Goal: Communication & Community: Connect with others

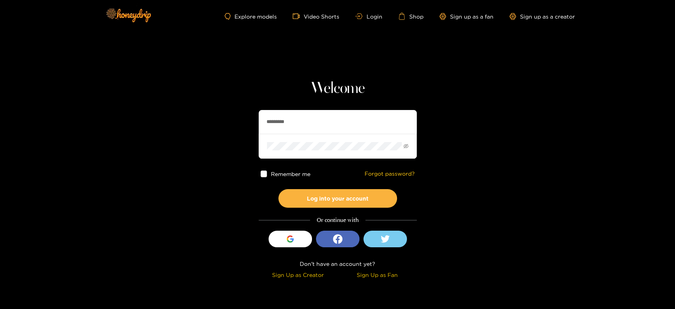
drag, startPoint x: 318, startPoint y: 120, endPoint x: 218, endPoint y: 127, distance: 101.1
click at [218, 127] on section "Welcome ********* Remember me Forgot password? Log into your account Or continu…" at bounding box center [337, 140] width 675 height 281
paste input "*"
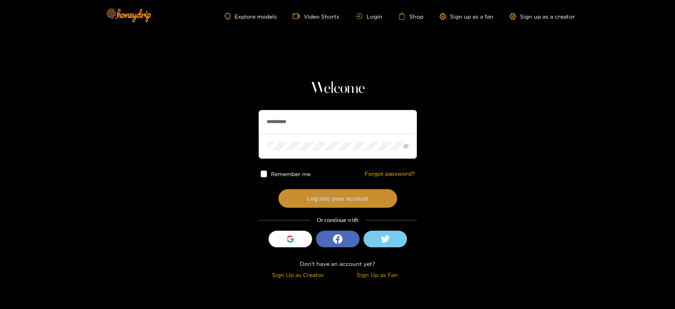
type input "**********"
click at [326, 194] on button "Log into your account" at bounding box center [338, 198] width 119 height 19
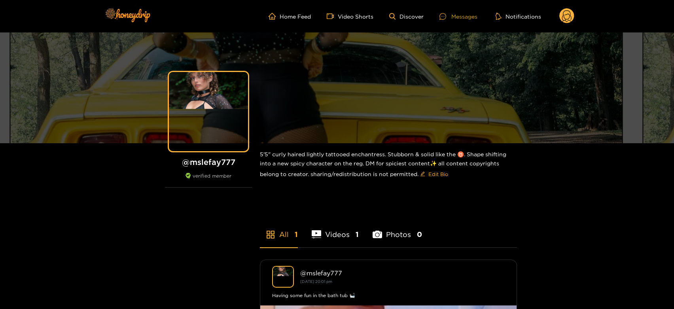
click at [453, 15] on div "Messages" at bounding box center [459, 16] width 38 height 9
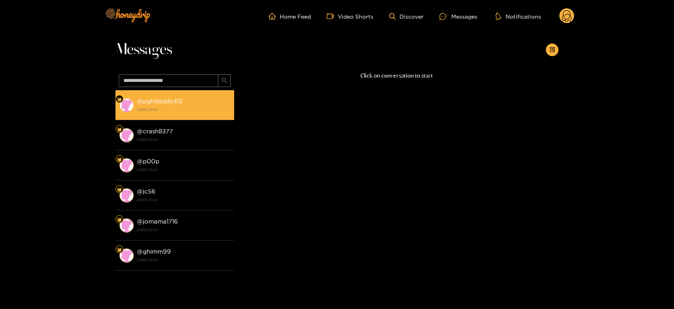
click at [165, 93] on li "@ pghdaddy412 [DATE] 10:03" at bounding box center [175, 105] width 119 height 30
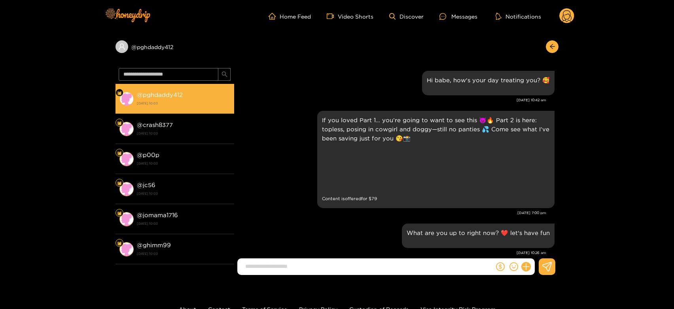
scroll to position [1275, 0]
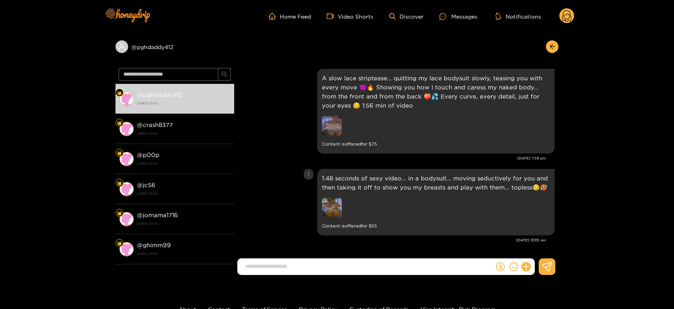
click at [330, 205] on img at bounding box center [332, 208] width 20 height 20
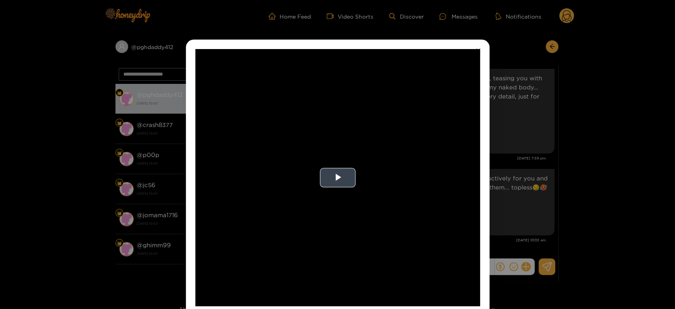
click at [334, 205] on video "Video Player" at bounding box center [337, 177] width 285 height 257
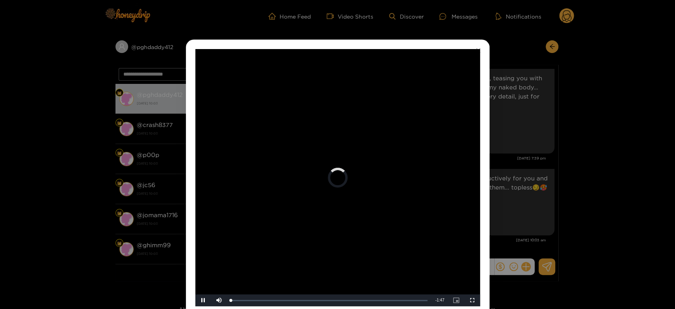
click at [334, 205] on video "Video Player" at bounding box center [337, 177] width 285 height 257
click at [538, 194] on div "**********" at bounding box center [337, 154] width 675 height 309
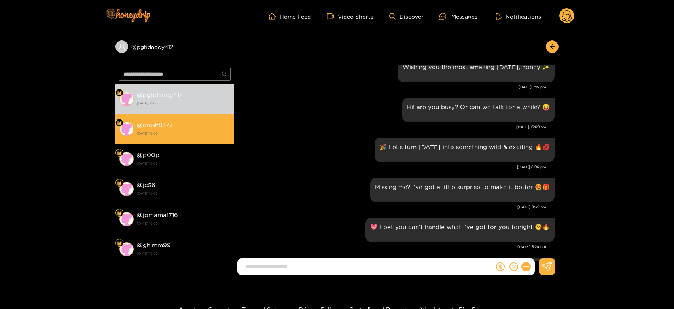
scroll to position [1099, 0]
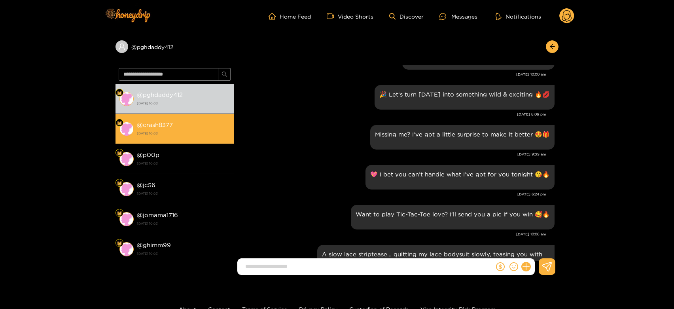
click at [208, 127] on div "@ crash8377 [DATE] 10:03" at bounding box center [183, 129] width 93 height 18
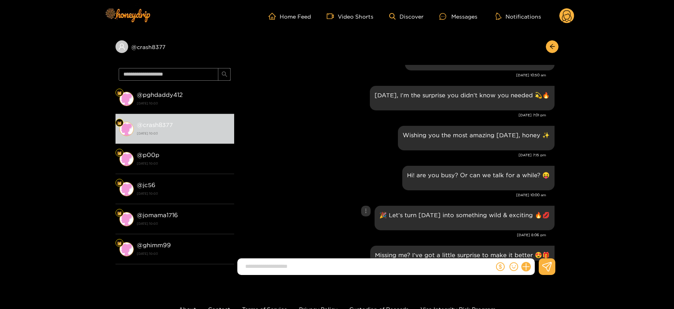
scroll to position [978, 0]
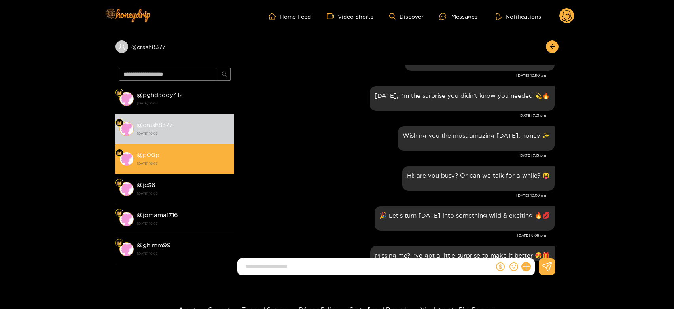
click at [174, 164] on strong "[DATE] 10:03" at bounding box center [183, 163] width 93 height 7
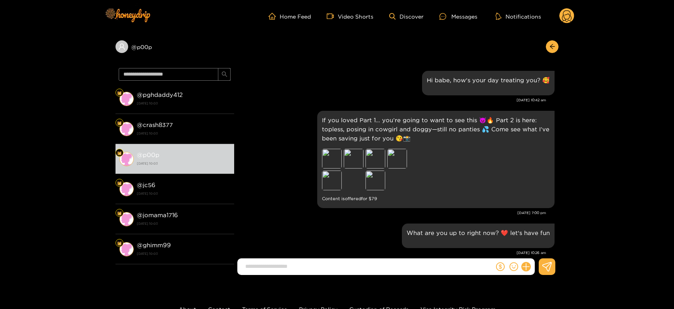
scroll to position [1275, 0]
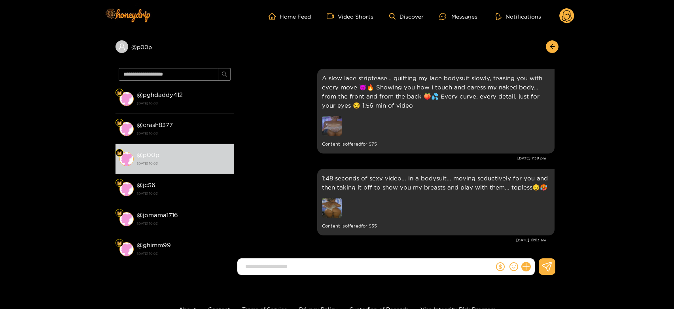
click at [568, 13] on icon at bounding box center [566, 17] width 9 height 14
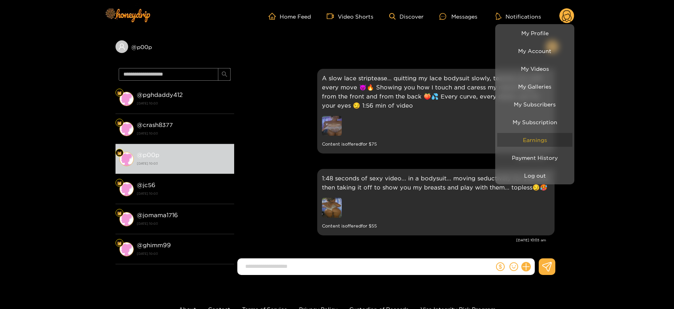
click at [536, 143] on link "Earnings" at bounding box center [534, 140] width 75 height 14
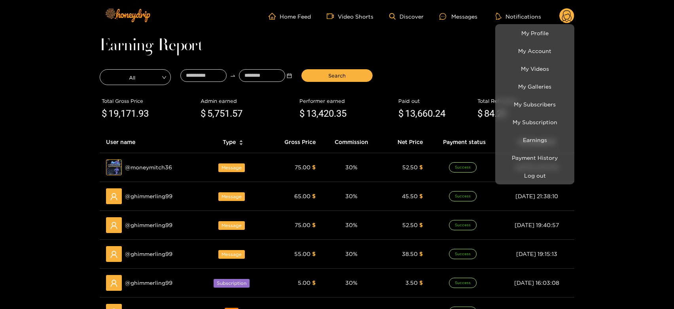
click at [146, 162] on div at bounding box center [337, 154] width 674 height 309
click at [146, 162] on div "Preview @ moneymitch36" at bounding box center [150, 167] width 88 height 16
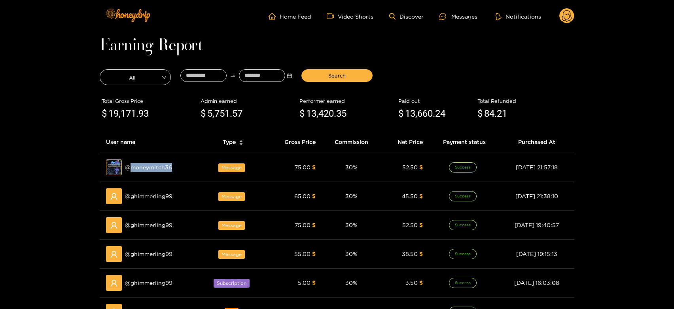
copy span "moneymitch36"
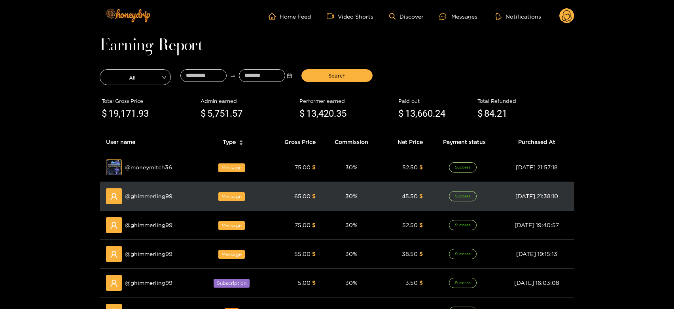
click at [141, 183] on td "@ ghimmerling99" at bounding box center [150, 196] width 100 height 29
copy span "ghimmerling99"
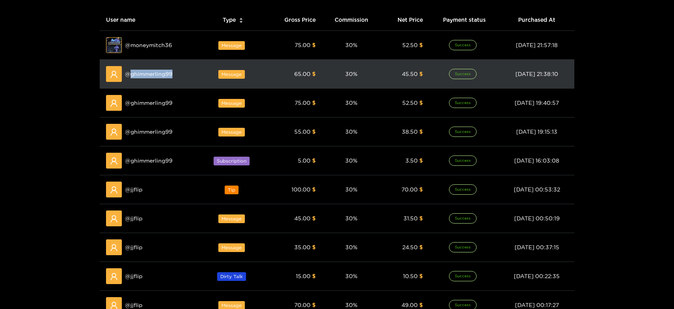
scroll to position [176, 0]
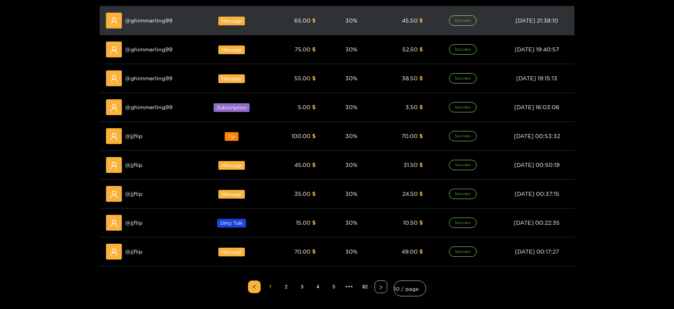
click at [139, 183] on td "@ jjflip" at bounding box center [150, 194] width 100 height 29
copy span "jjflip"
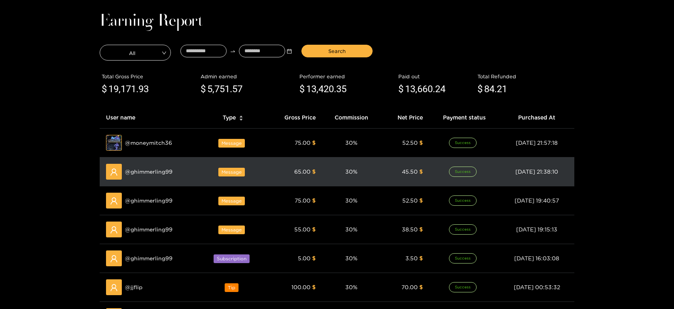
scroll to position [0, 0]
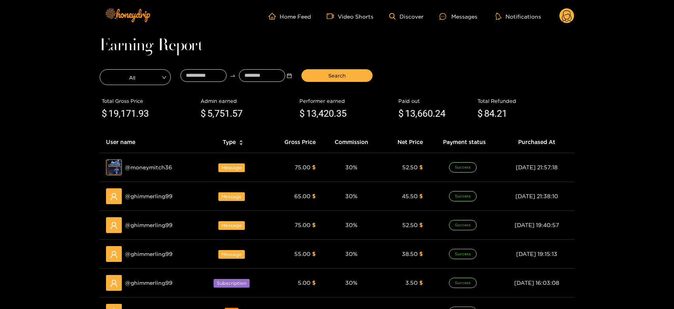
drag, startPoint x: 451, startPoint y: 15, endPoint x: 368, endPoint y: 29, distance: 83.9
click at [450, 15] on div at bounding box center [446, 16] width 12 height 7
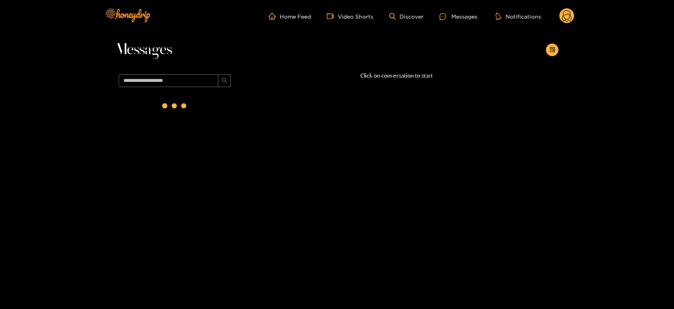
click at [195, 71] on span at bounding box center [175, 80] width 119 height 19
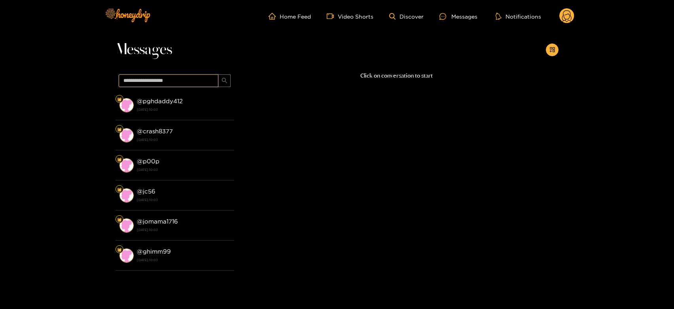
click at [196, 81] on input "text" at bounding box center [169, 80] width 100 height 13
paste input "******"
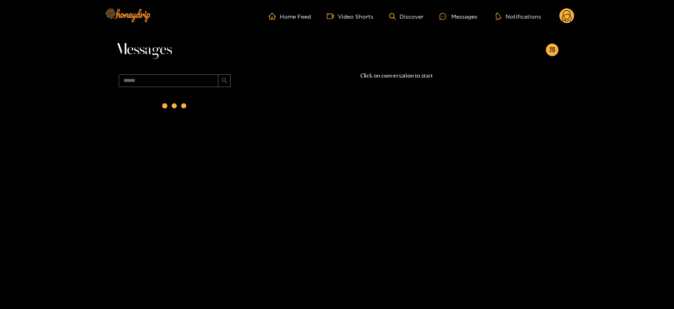
click at [196, 113] on div at bounding box center [175, 107] width 119 height 34
click at [196, 113] on div "@ jjflip [DATE] 10:03" at bounding box center [183, 105] width 93 height 18
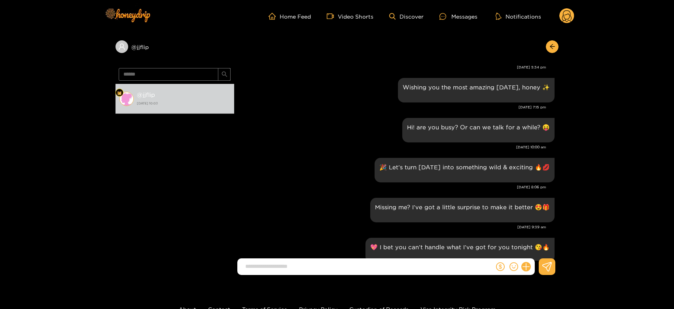
scroll to position [636, 0]
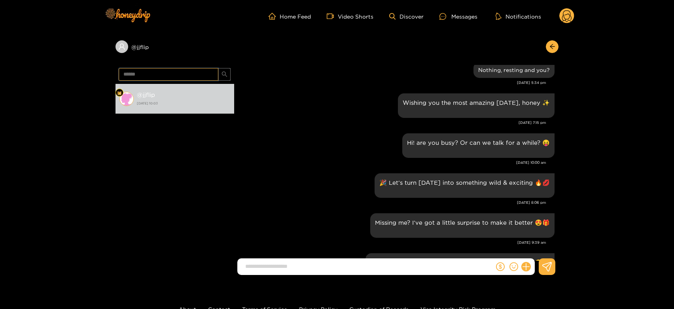
click at [174, 75] on input "******" at bounding box center [169, 74] width 100 height 13
paste input "*******"
type input "**********"
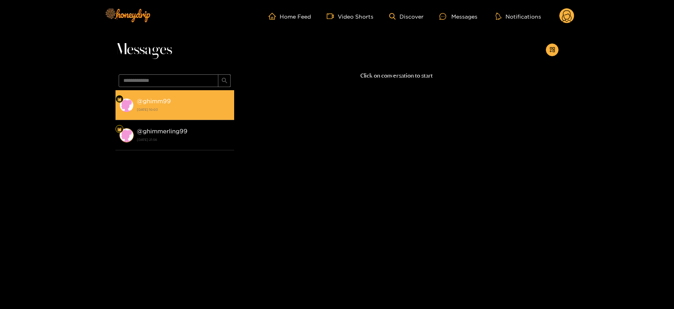
click at [185, 108] on strong "[DATE] 10:03" at bounding box center [183, 109] width 93 height 7
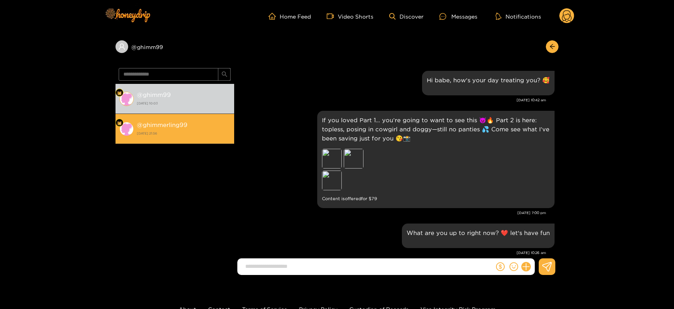
scroll to position [1275, 0]
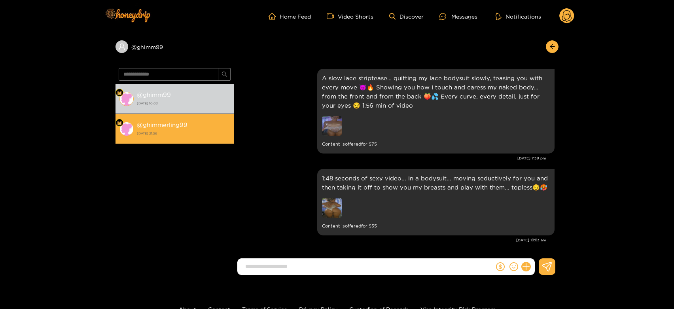
click at [183, 138] on li "@ ghimmerling99 [DATE] 21:56" at bounding box center [175, 129] width 119 height 30
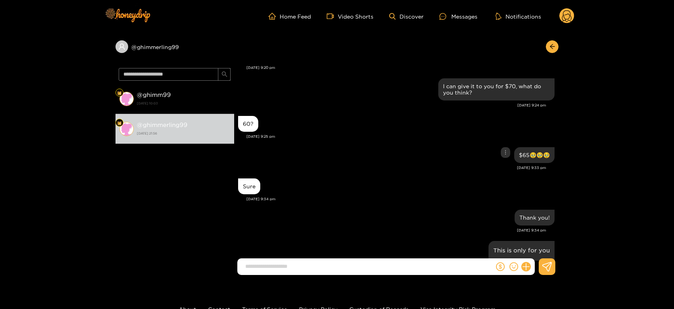
scroll to position [2041, 0]
click at [307, 133] on div "60? [DATE] 9:25 pm" at bounding box center [396, 129] width 316 height 31
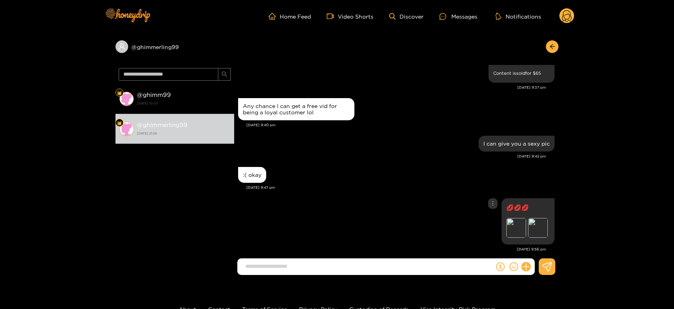
scroll to position [2168, 0]
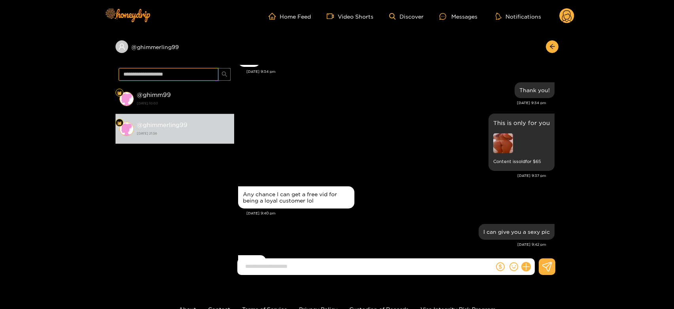
click at [181, 72] on input "text" at bounding box center [169, 74] width 100 height 13
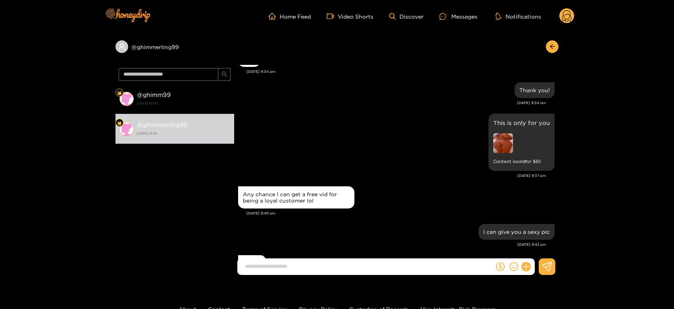
click at [567, 17] on circle at bounding box center [566, 15] width 15 height 15
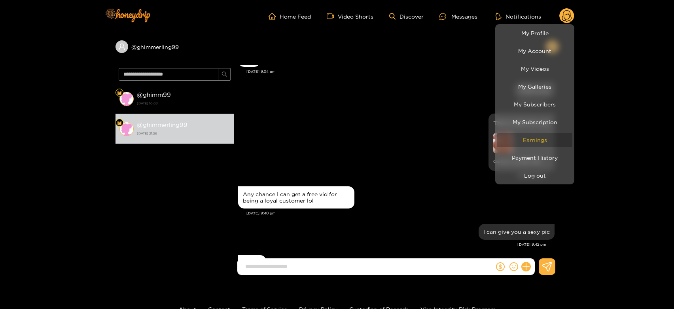
click at [545, 133] on link "Earnings" at bounding box center [534, 140] width 75 height 14
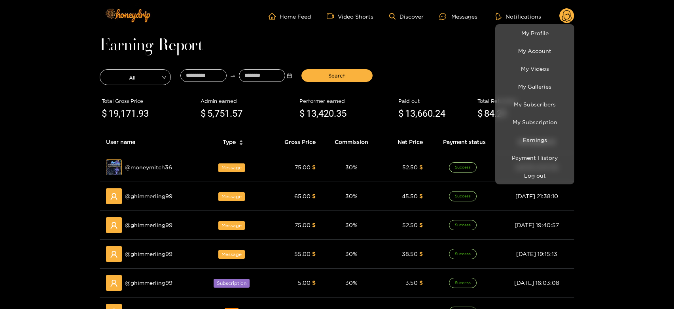
click at [148, 167] on div at bounding box center [337, 154] width 674 height 309
click at [148, 167] on span "@ moneymitch36" at bounding box center [148, 167] width 47 height 9
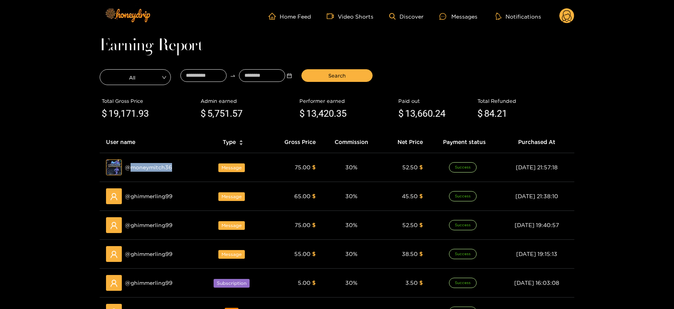
copy span "moneymitch36"
click at [452, 15] on div "Messages" at bounding box center [459, 16] width 38 height 9
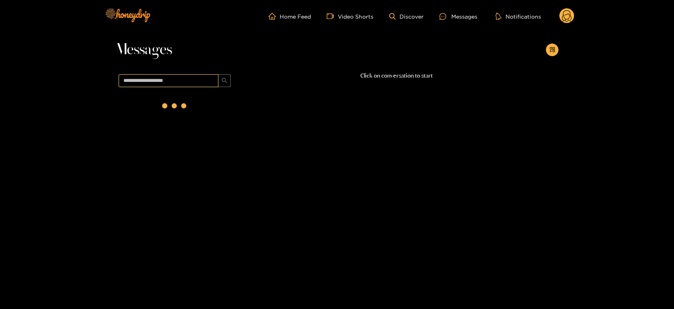
click at [200, 80] on input "text" at bounding box center [169, 80] width 100 height 13
paste input "**********"
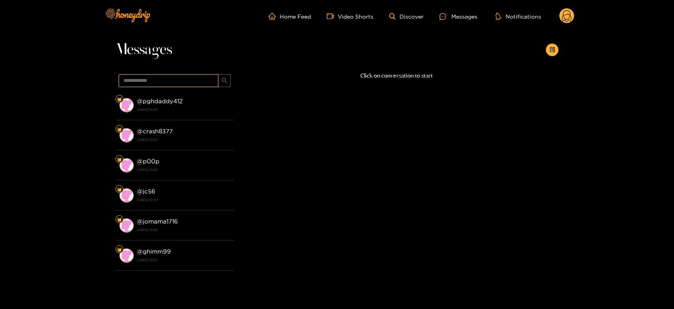
type input "**********"
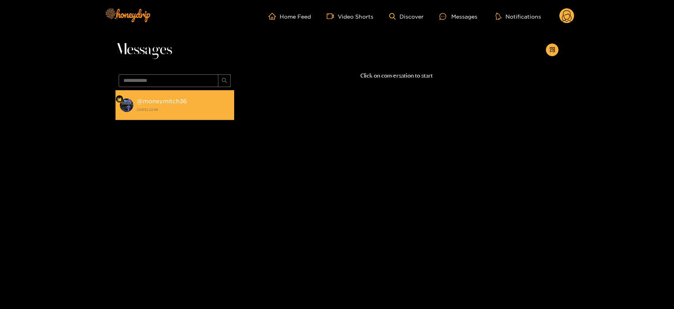
click at [202, 94] on li "@ moneymitch36 [DATE] 22:44" at bounding box center [175, 105] width 119 height 30
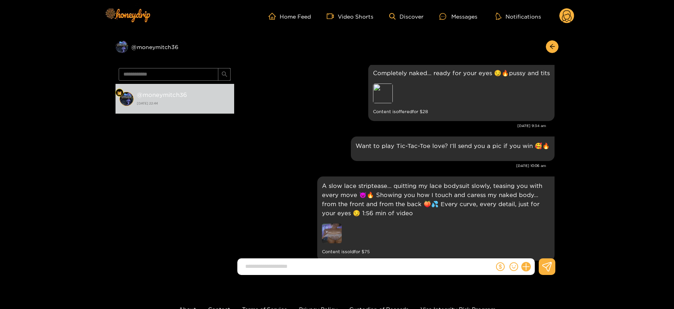
scroll to position [389, 0]
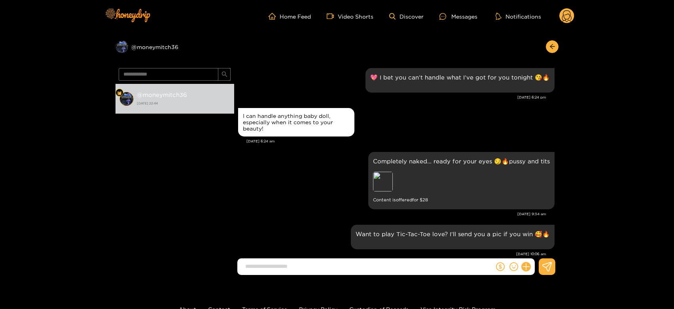
click at [569, 14] on icon at bounding box center [566, 17] width 9 height 14
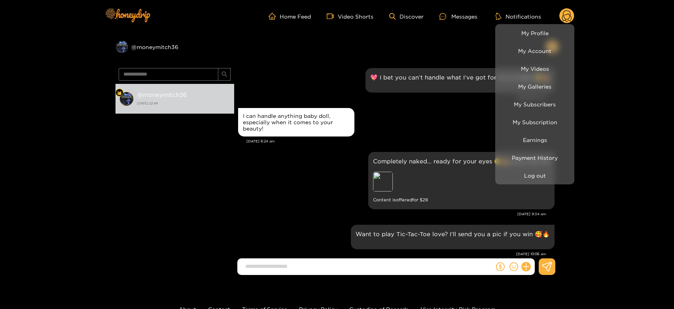
click at [456, 109] on div at bounding box center [337, 154] width 674 height 309
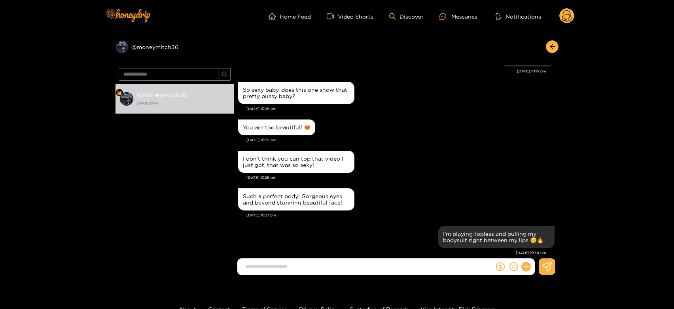
scroll to position [917, 0]
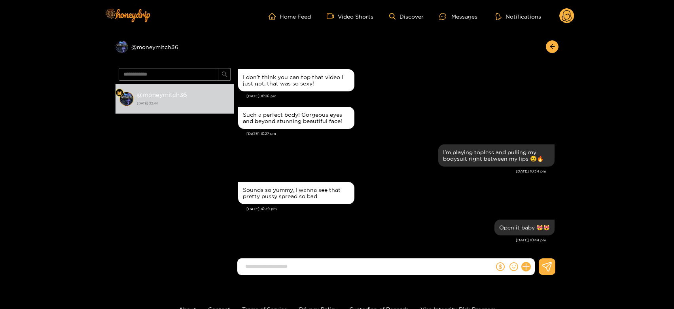
click at [572, 9] on icon at bounding box center [566, 16] width 15 height 16
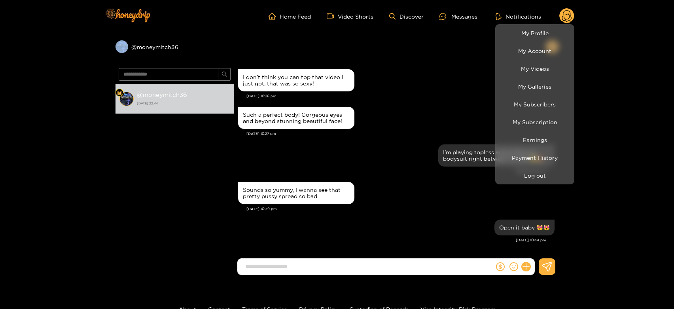
click at [572, 9] on div at bounding box center [337, 154] width 674 height 309
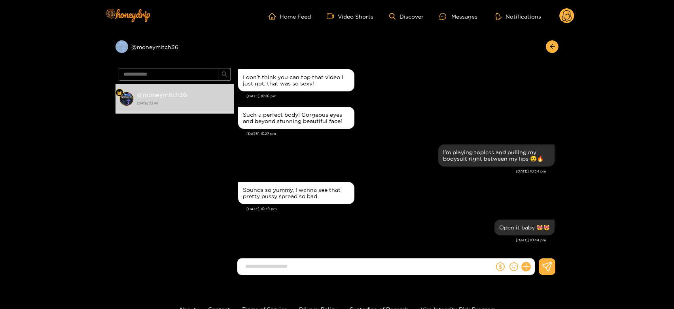
click at [569, 16] on g at bounding box center [566, 16] width 15 height 16
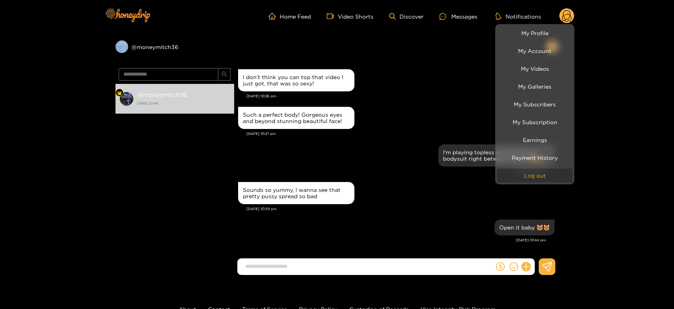
click at [538, 173] on button "Log out" at bounding box center [534, 176] width 75 height 14
